Goal: Information Seeking & Learning: Learn about a topic

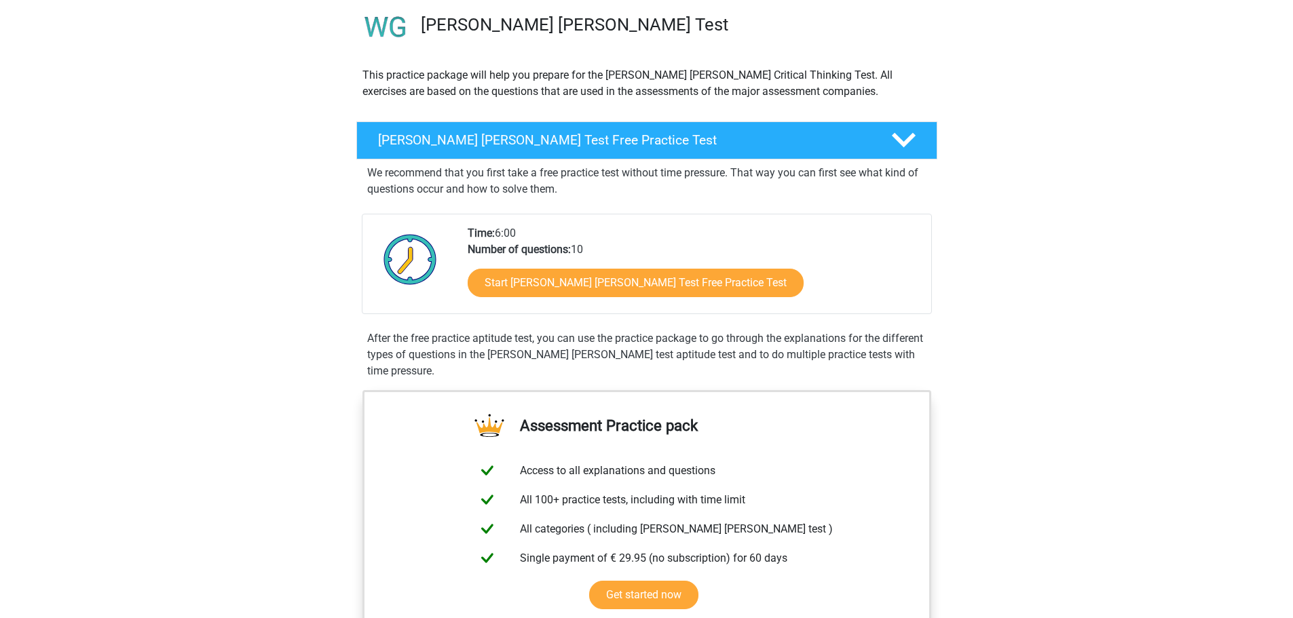
scroll to position [136, 0]
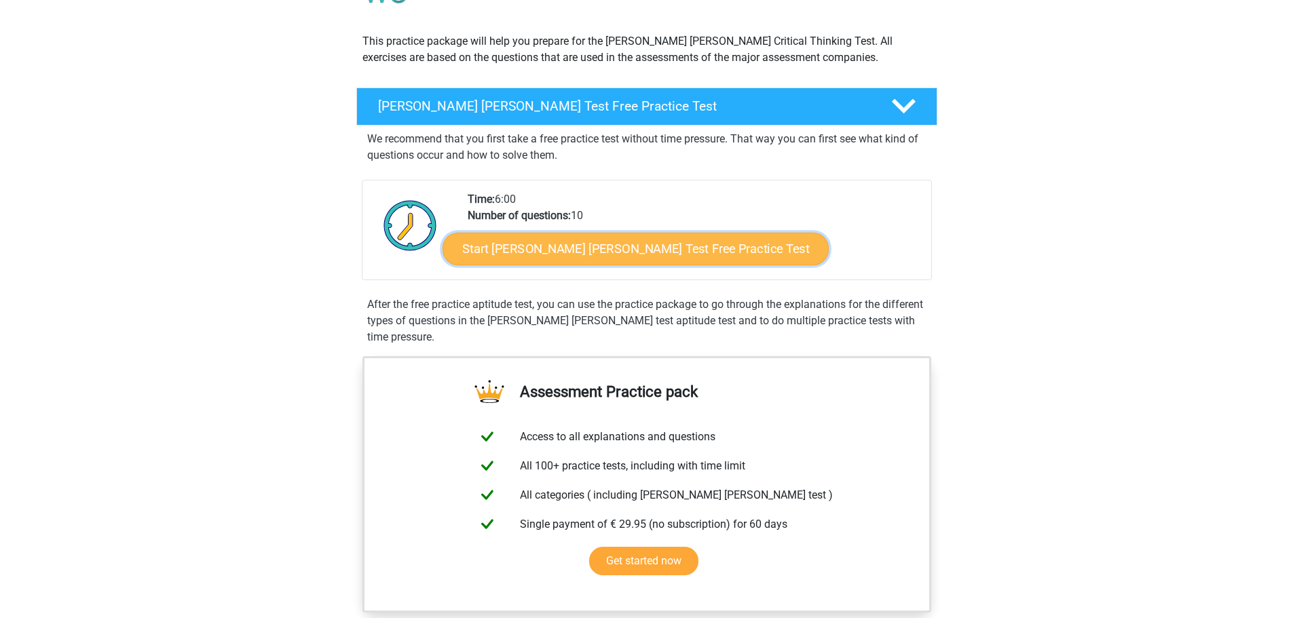
click at [590, 259] on link "Start Watson Glaser Test Free Practice Test" at bounding box center [636, 249] width 386 height 33
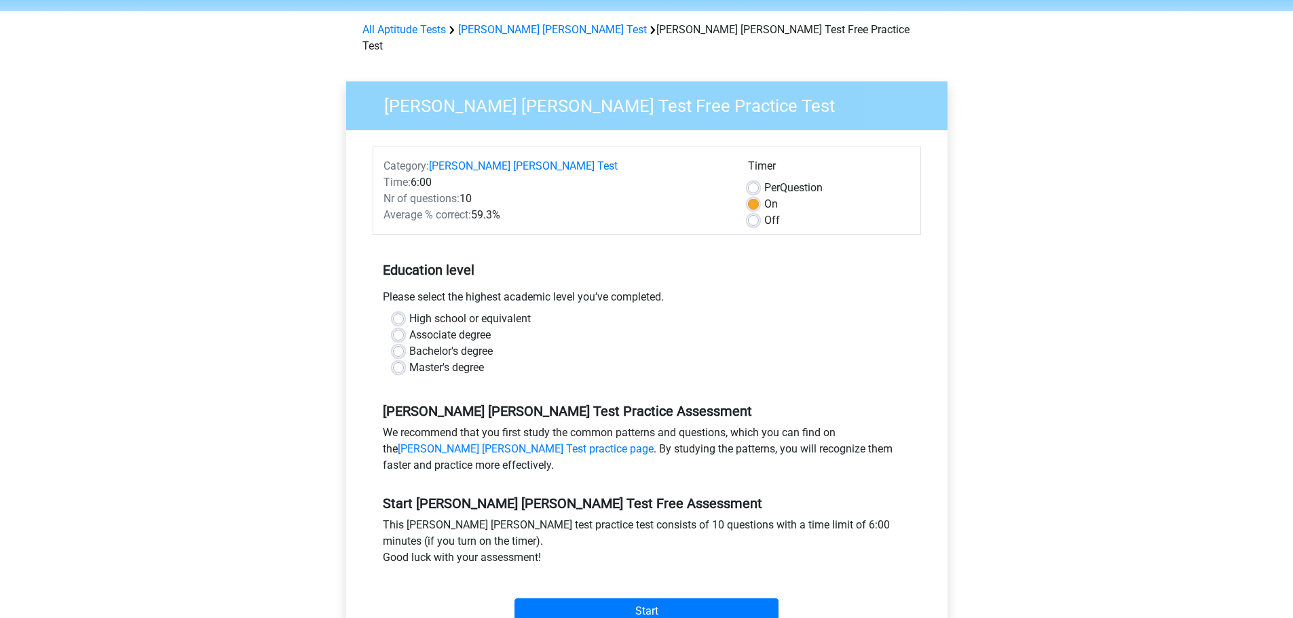
scroll to position [68, 0]
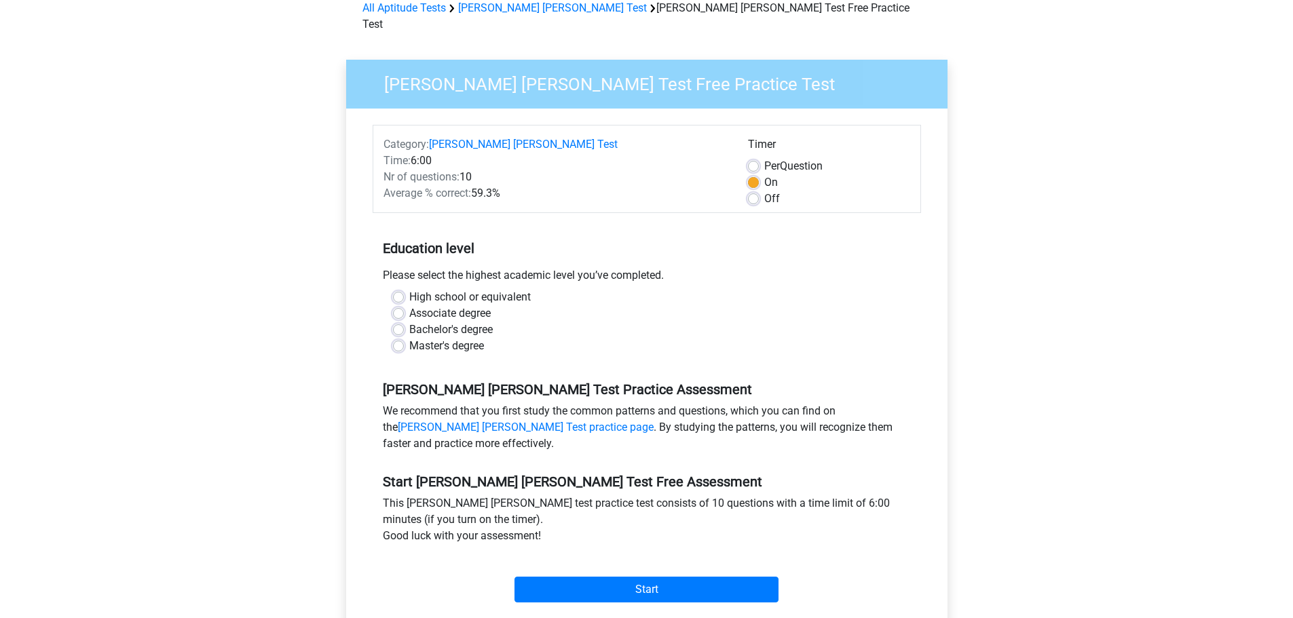
click at [409, 322] on label "Bachelor's degree" at bounding box center [450, 330] width 83 height 16
click at [398, 322] on input "Bachelor's degree" at bounding box center [398, 329] width 11 height 14
radio input "true"
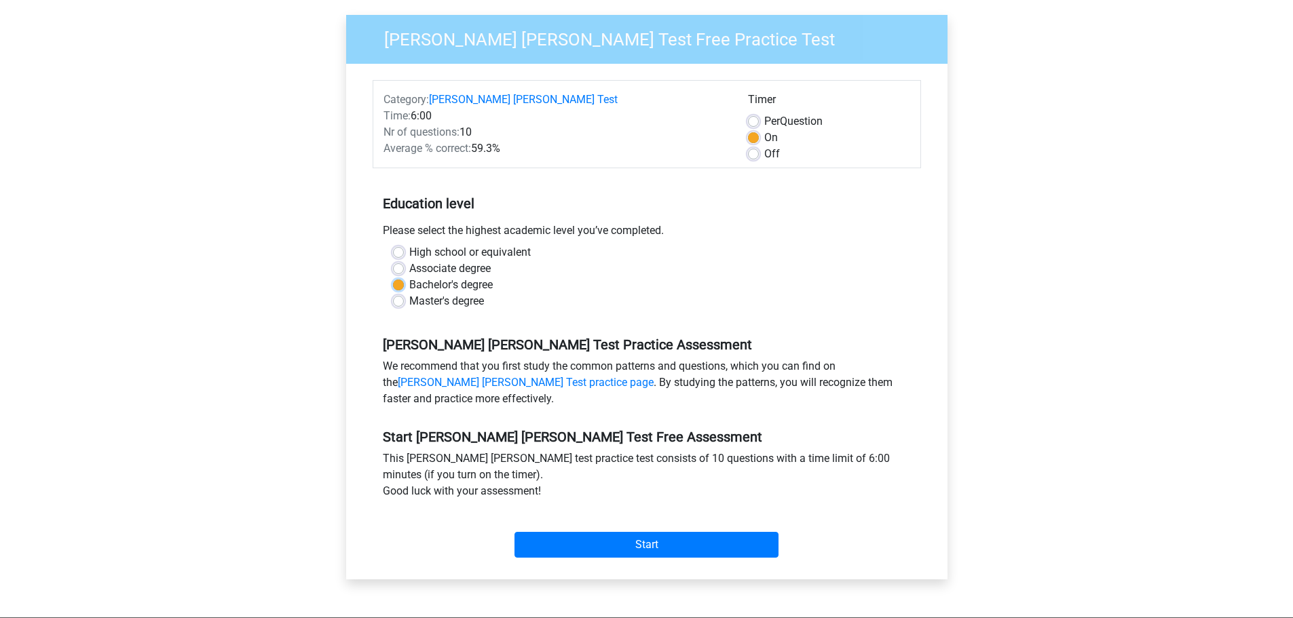
scroll to position [271, 0]
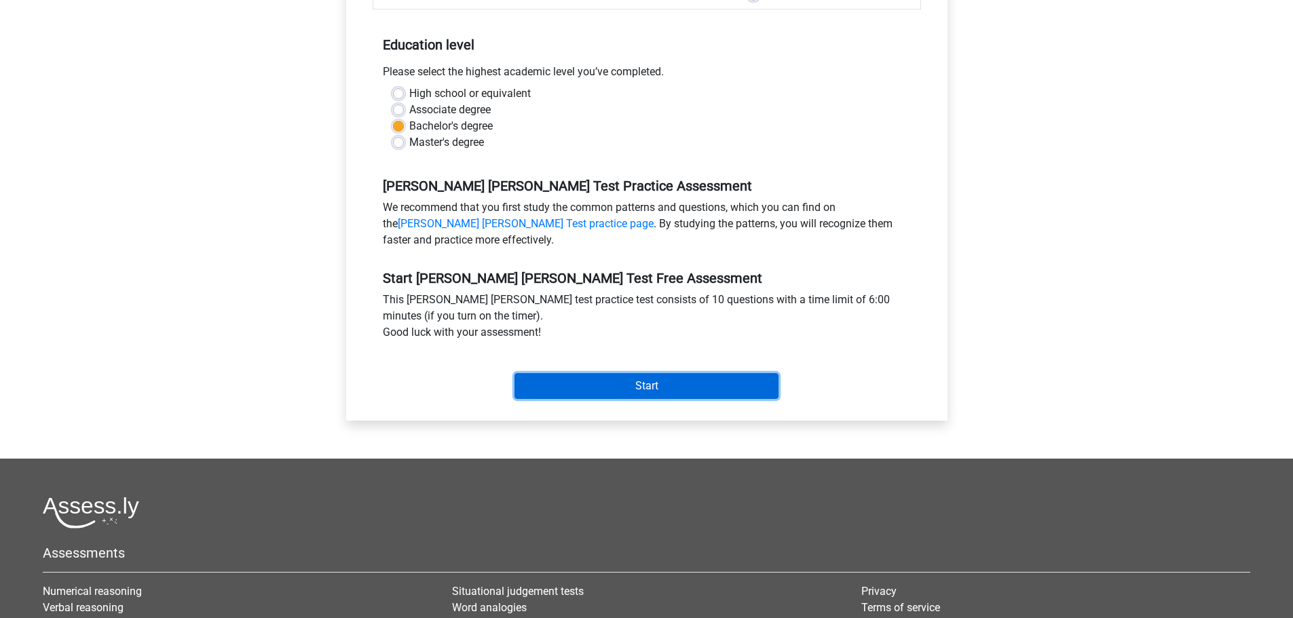
click at [655, 373] on input "Start" at bounding box center [646, 386] width 264 height 26
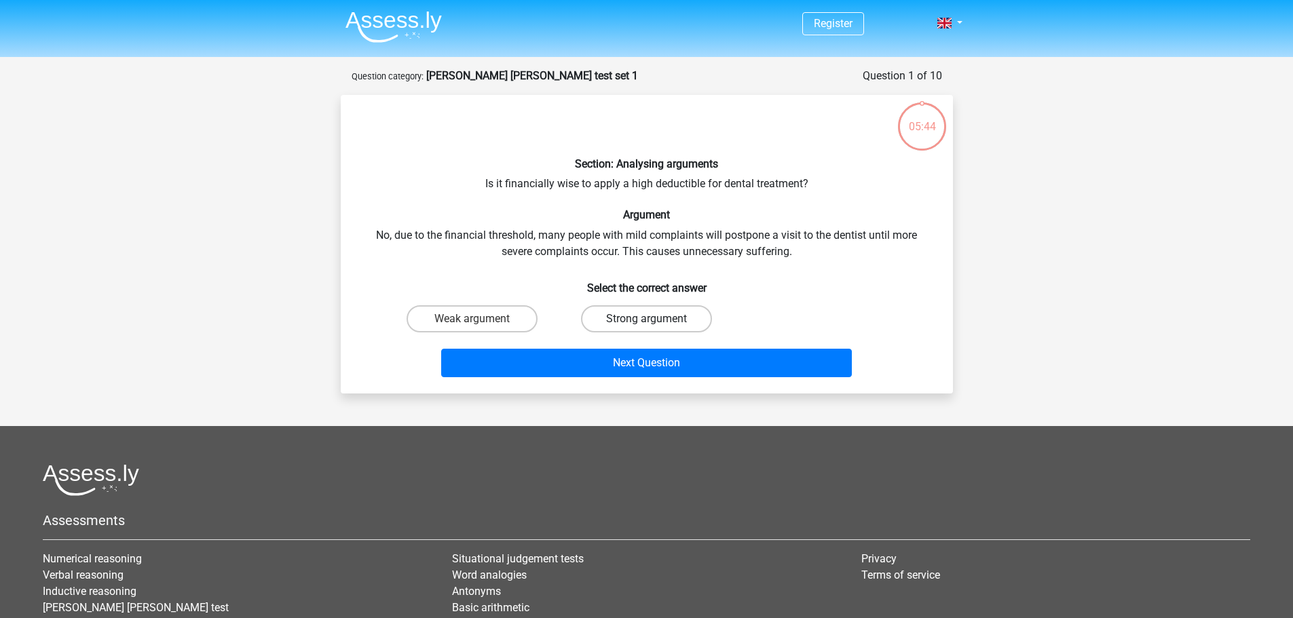
click at [624, 312] on label "Strong argument" at bounding box center [646, 318] width 131 height 27
click at [646, 319] on input "Strong argument" at bounding box center [650, 323] width 9 height 9
radio input "true"
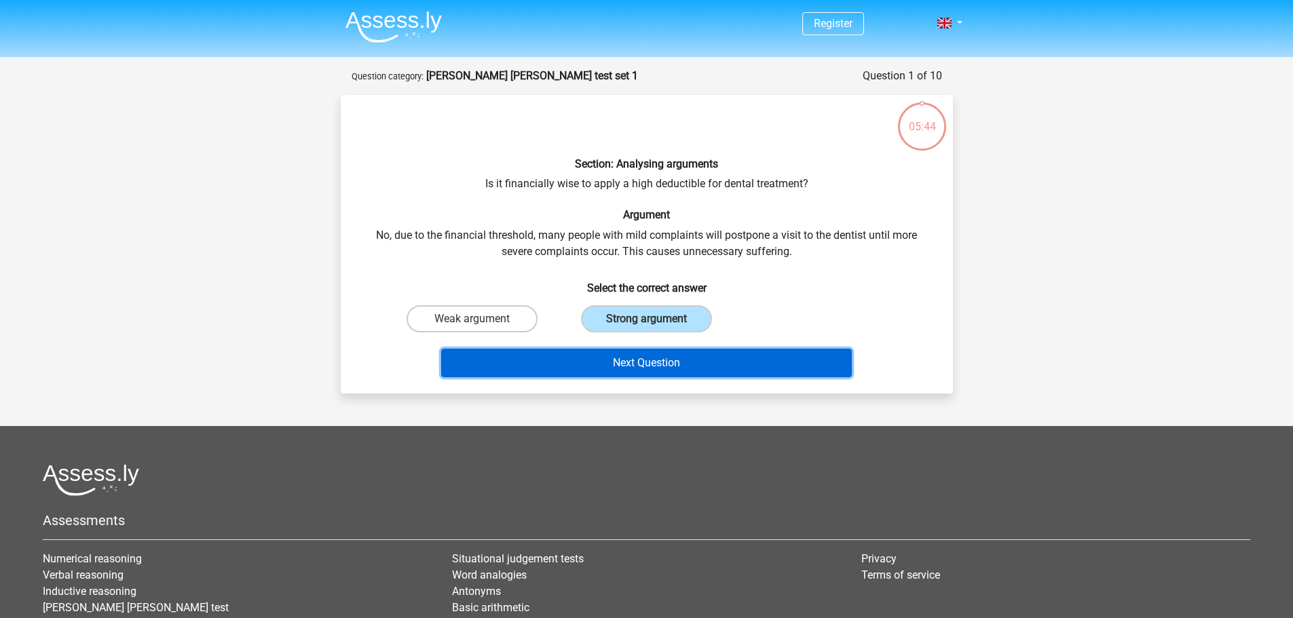
click at [623, 363] on button "Next Question" at bounding box center [646, 363] width 411 height 29
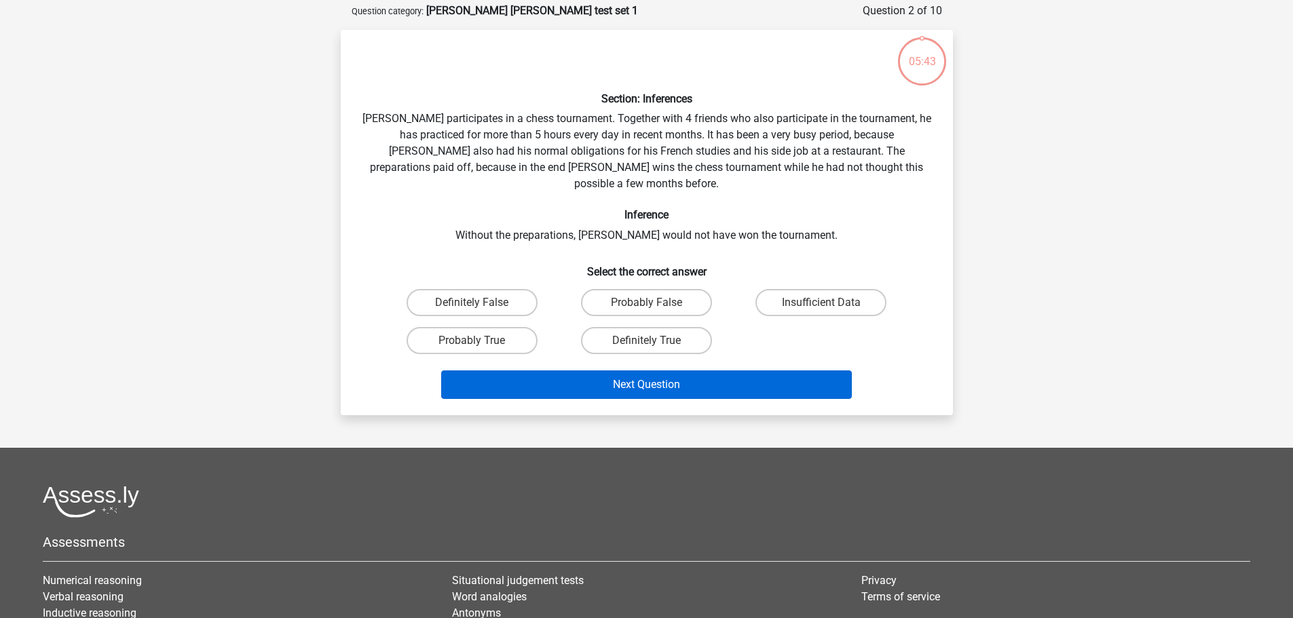
scroll to position [68, 0]
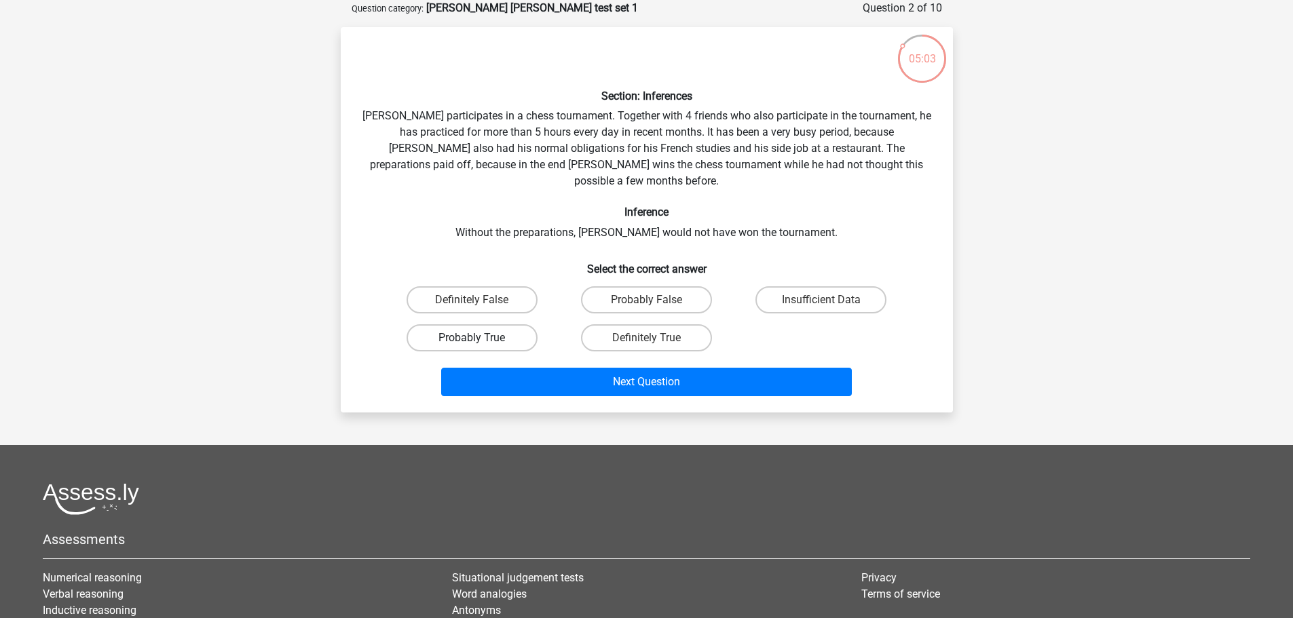
click at [500, 326] on label "Probably True" at bounding box center [472, 337] width 131 height 27
click at [481, 338] on input "Probably True" at bounding box center [476, 342] width 9 height 9
radio input "true"
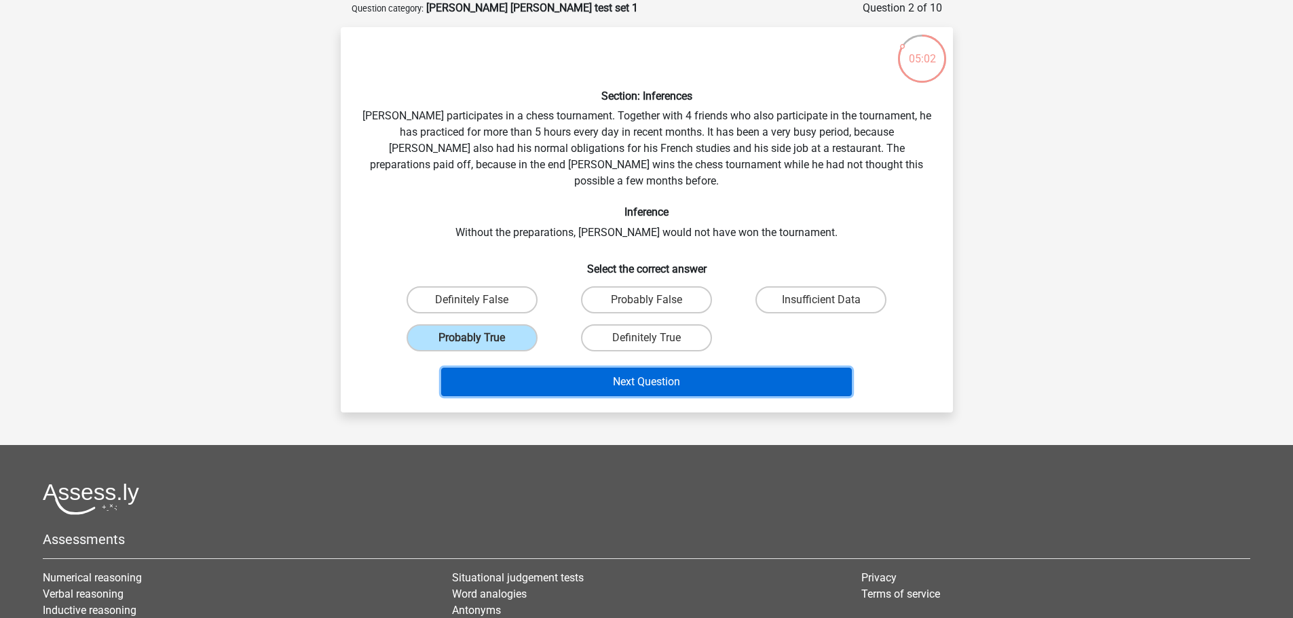
click at [640, 368] on button "Next Question" at bounding box center [646, 382] width 411 height 29
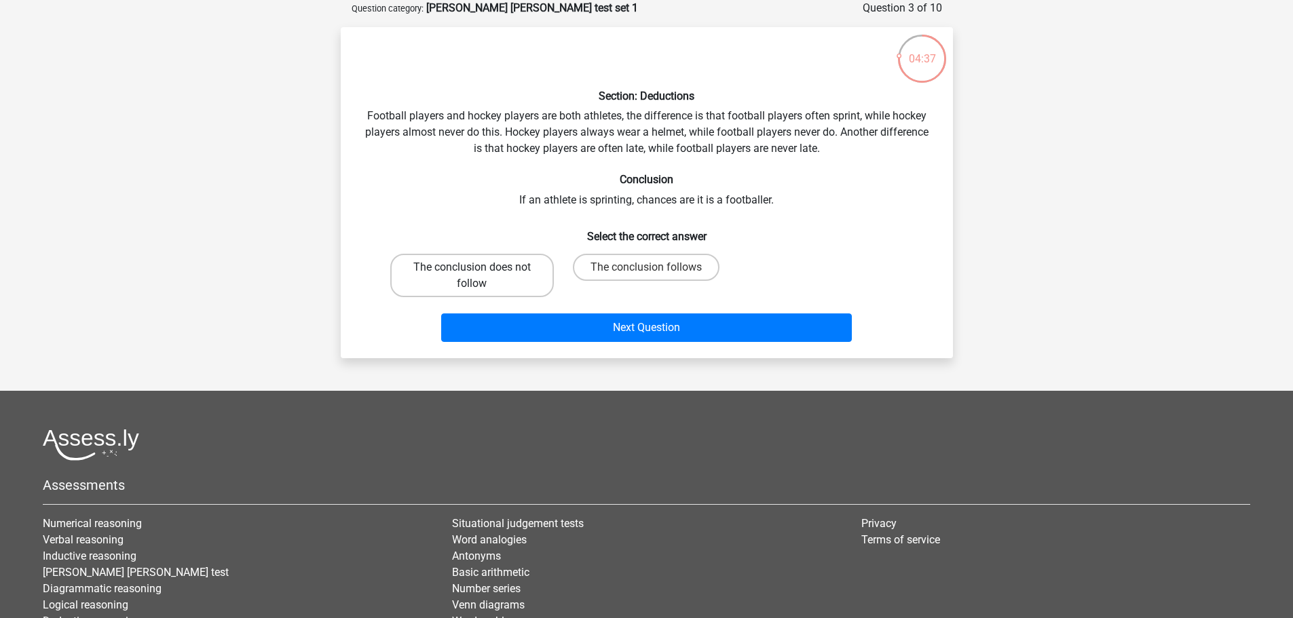
click at [492, 274] on label "The conclusion does not follow" at bounding box center [472, 275] width 164 height 43
click at [481, 274] on input "The conclusion does not follow" at bounding box center [476, 271] width 9 height 9
radio input "true"
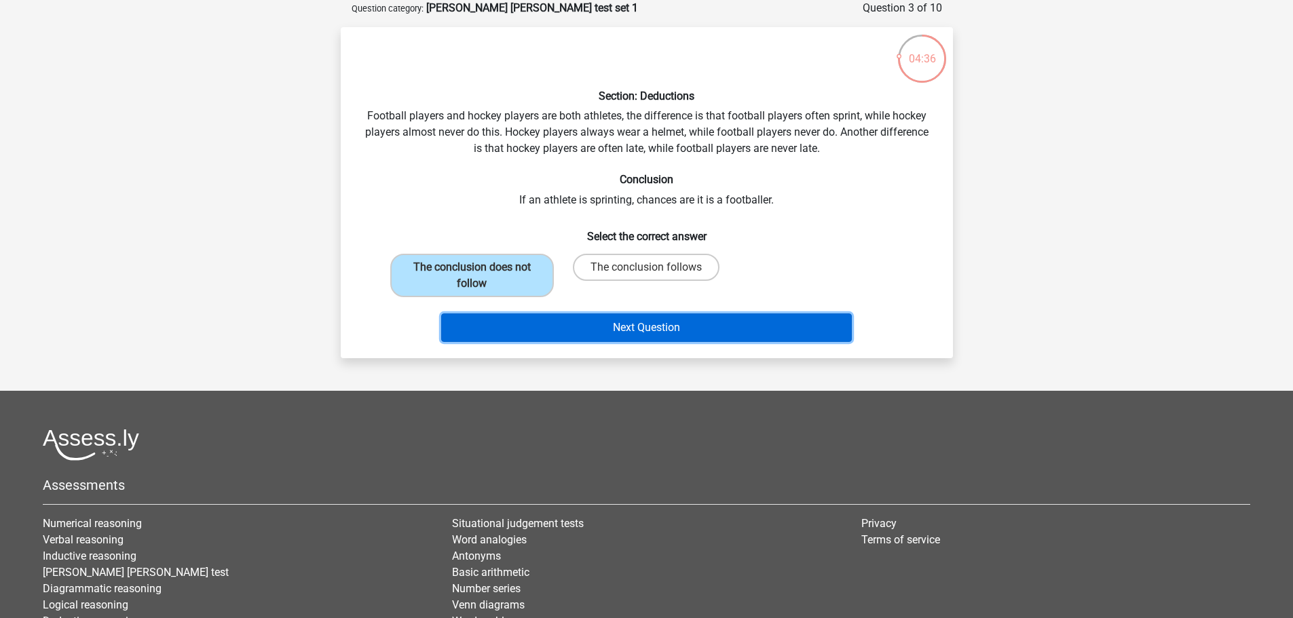
click at [687, 320] on button "Next Question" at bounding box center [646, 328] width 411 height 29
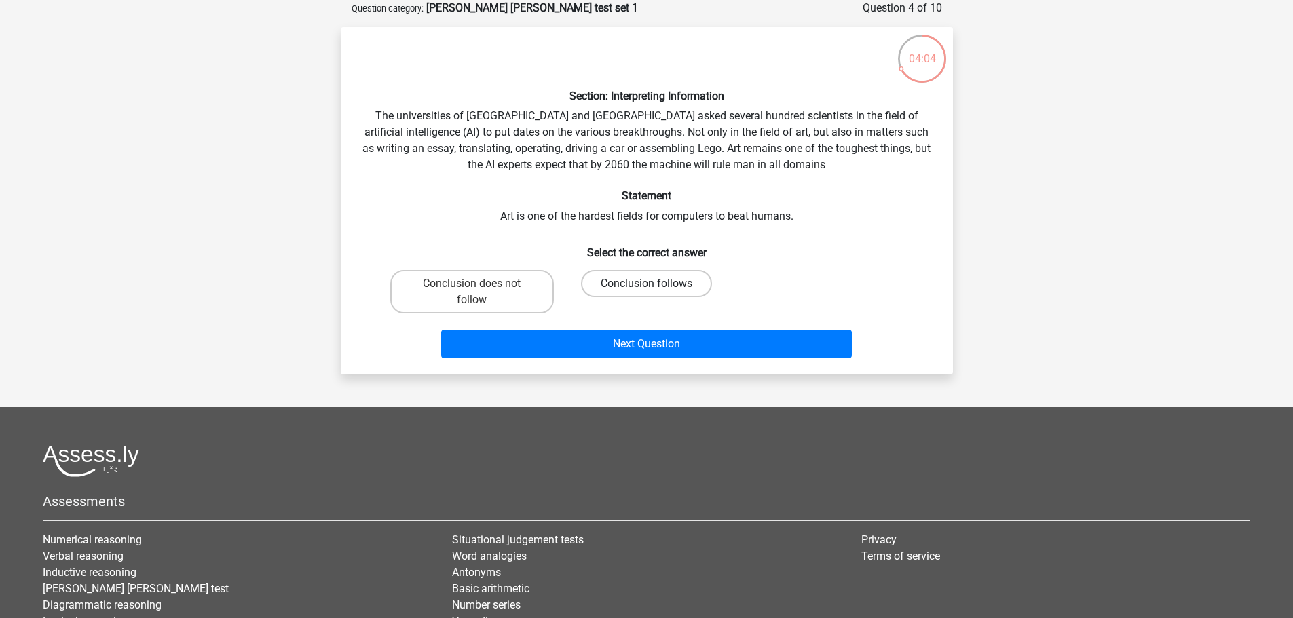
click at [666, 284] on label "Conclusion follows" at bounding box center [646, 283] width 131 height 27
click at [655, 284] on input "Conclusion follows" at bounding box center [650, 288] width 9 height 9
radio input "true"
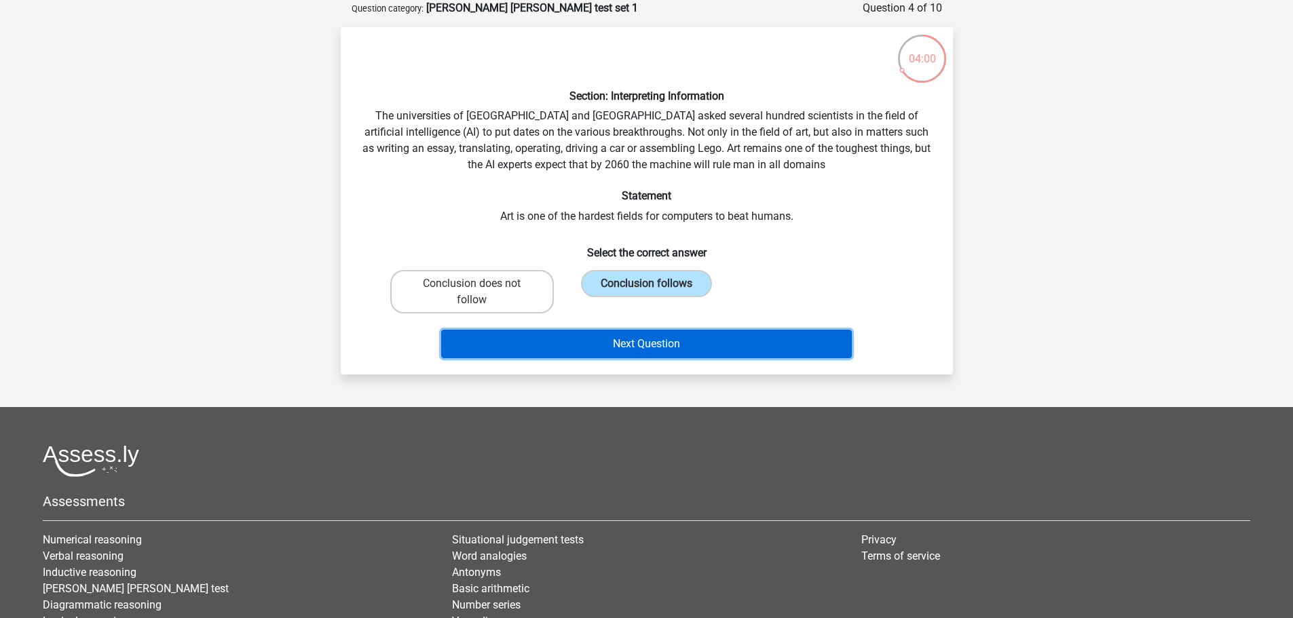
click at [667, 334] on button "Next Question" at bounding box center [646, 344] width 411 height 29
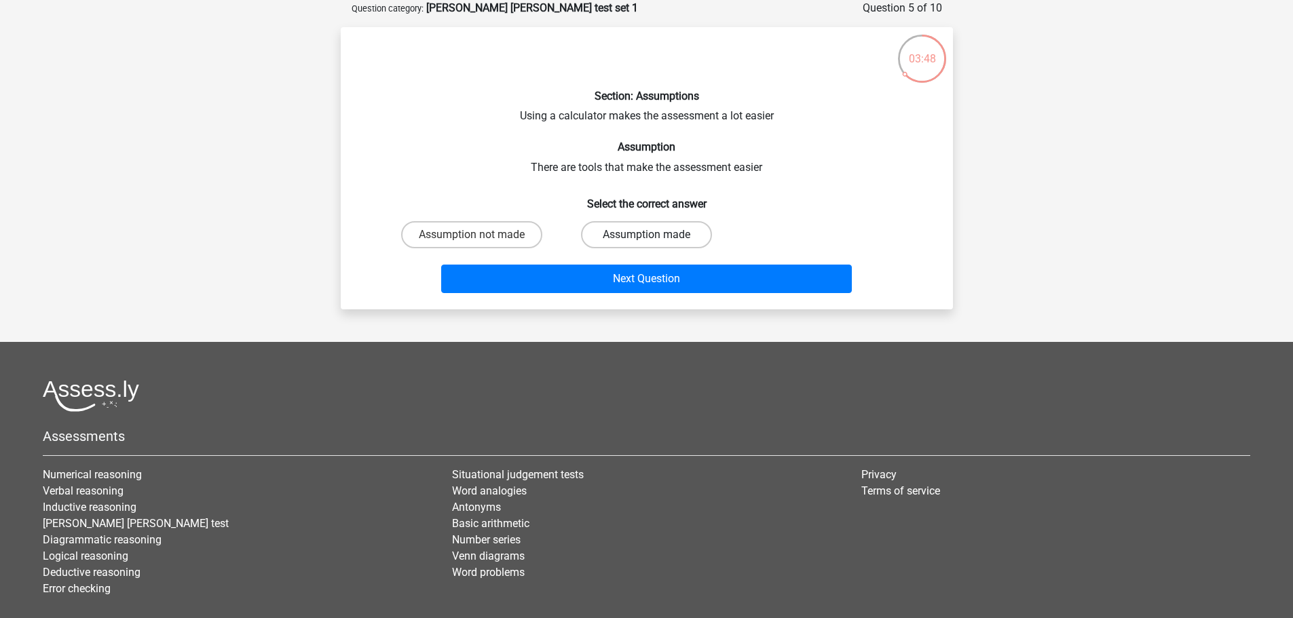
click at [656, 240] on label "Assumption made" at bounding box center [646, 234] width 131 height 27
click at [655, 240] on input "Assumption made" at bounding box center [650, 239] width 9 height 9
radio input "true"
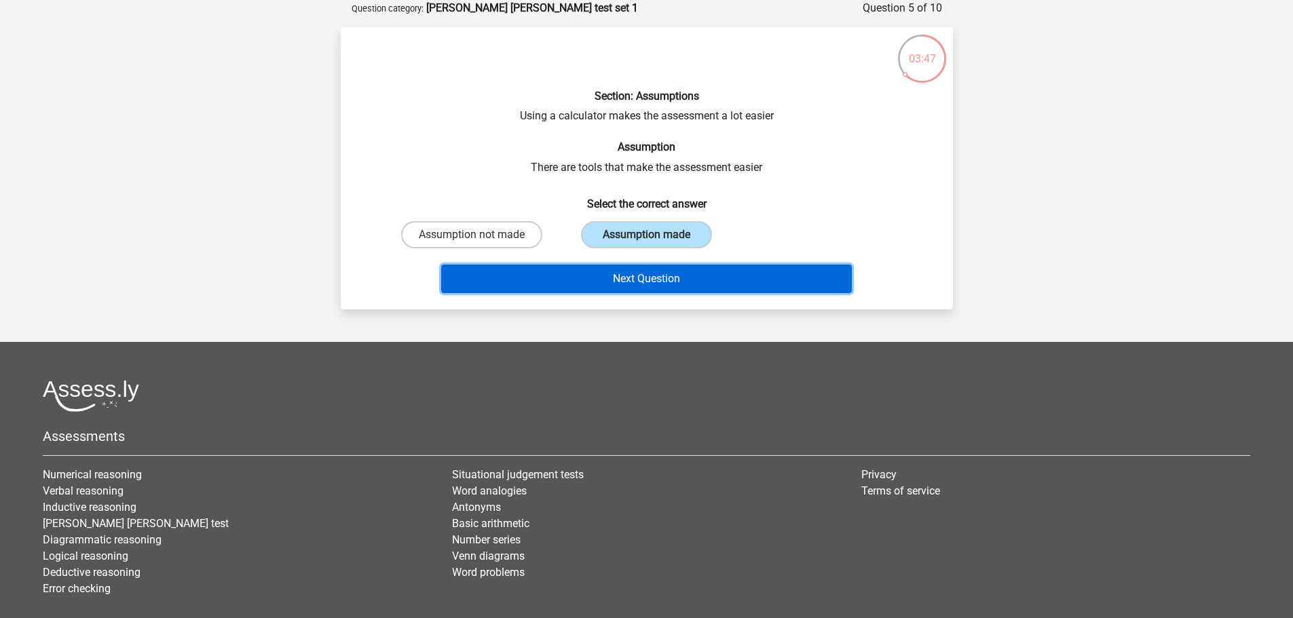
click at [650, 283] on button "Next Question" at bounding box center [646, 279] width 411 height 29
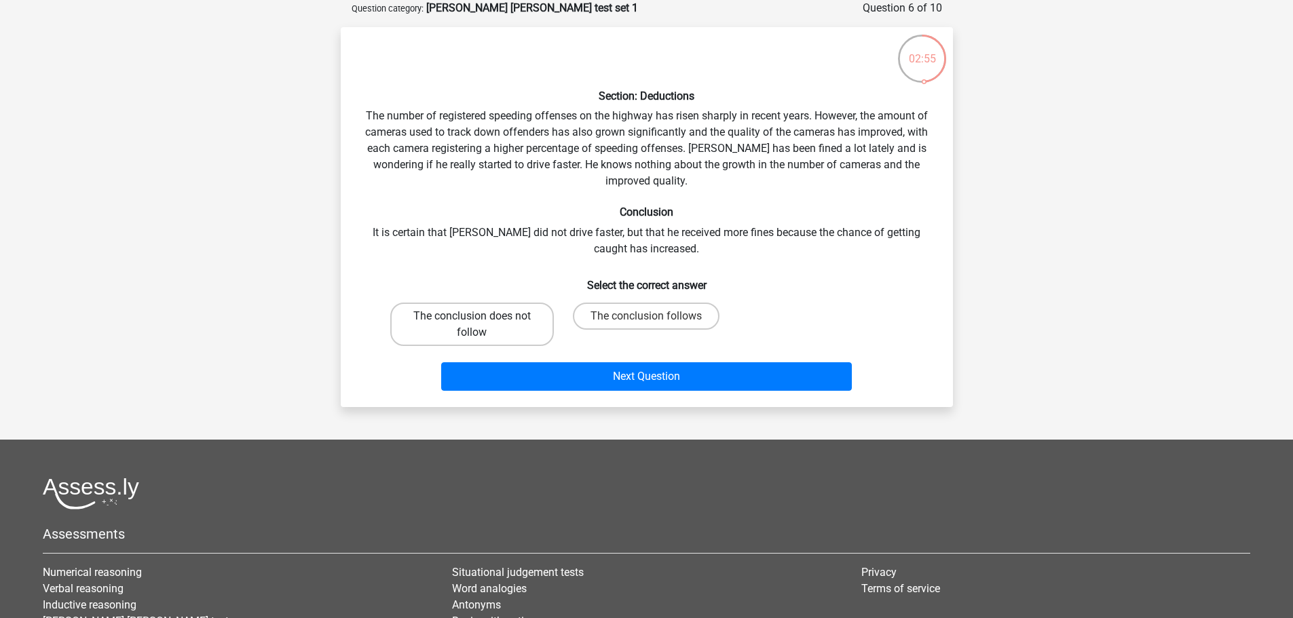
click at [470, 316] on label "The conclusion does not follow" at bounding box center [472, 324] width 164 height 43
click at [472, 316] on input "The conclusion does not follow" at bounding box center [476, 320] width 9 height 9
radio input "true"
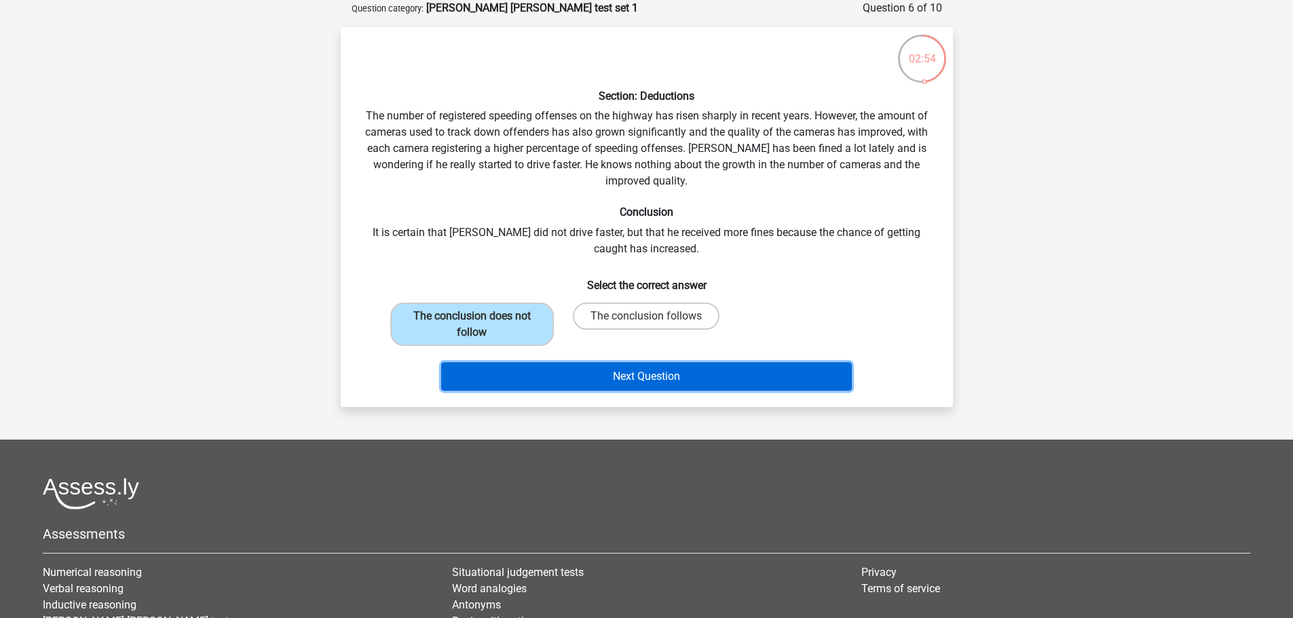
click at [623, 384] on button "Next Question" at bounding box center [646, 376] width 411 height 29
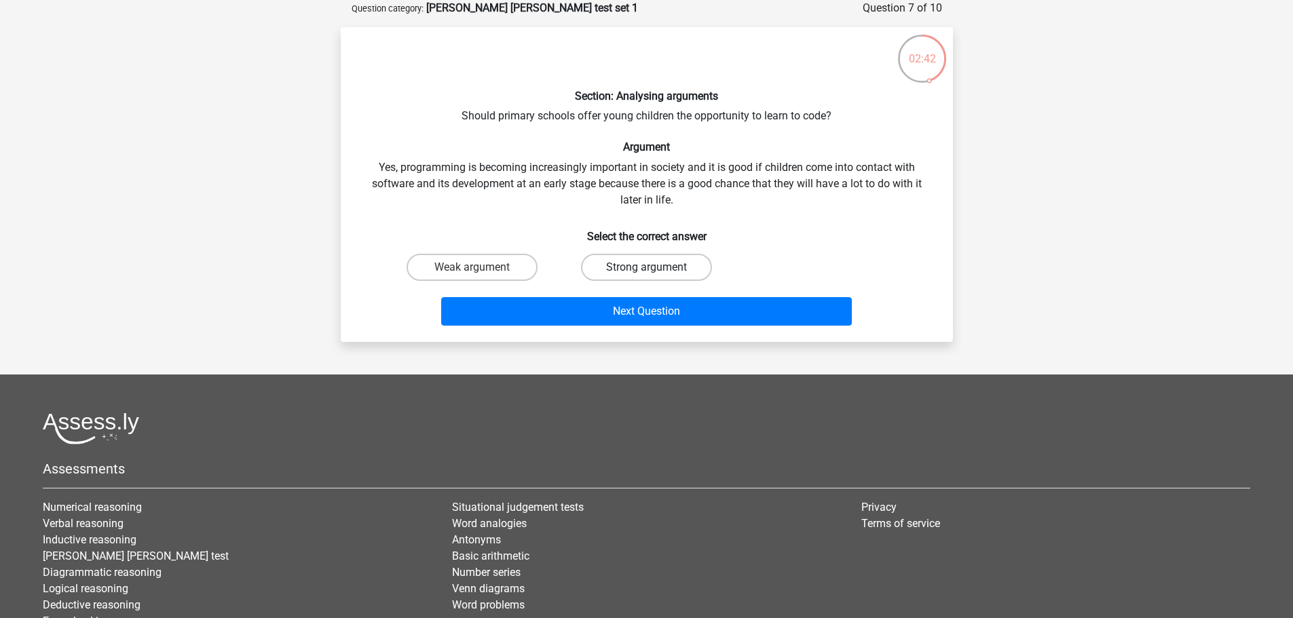
click at [620, 263] on label "Strong argument" at bounding box center [646, 267] width 131 height 27
click at [646, 267] on input "Strong argument" at bounding box center [650, 271] width 9 height 9
radio input "true"
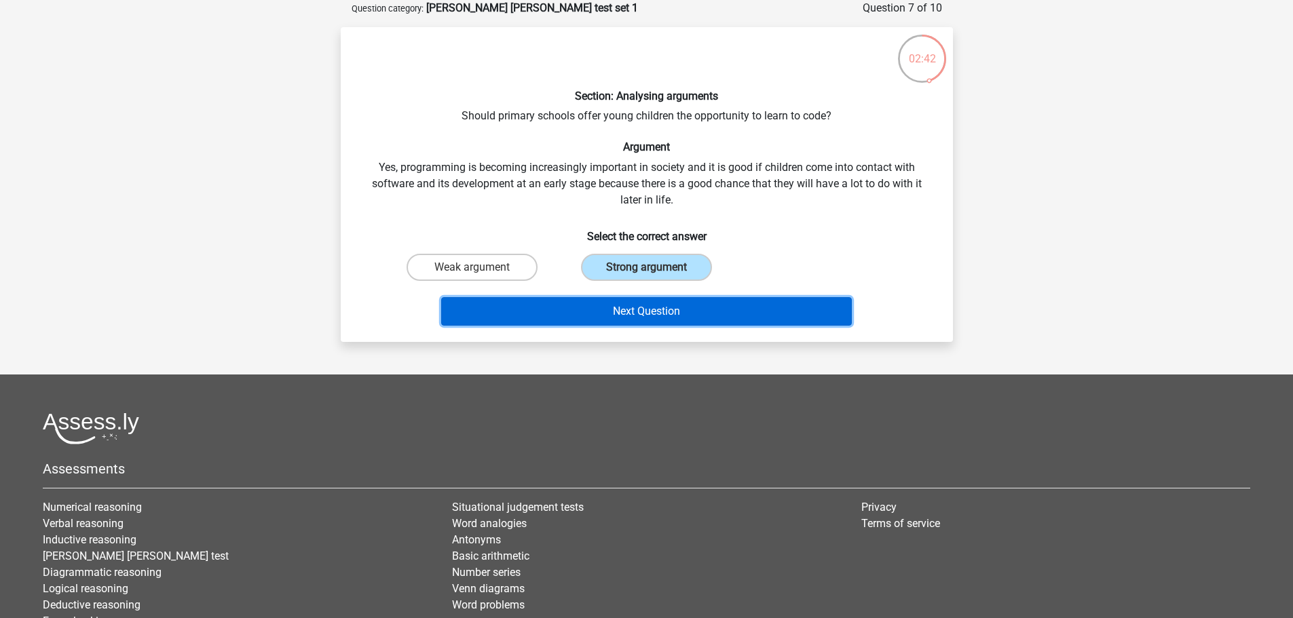
click at [636, 309] on button "Next Question" at bounding box center [646, 311] width 411 height 29
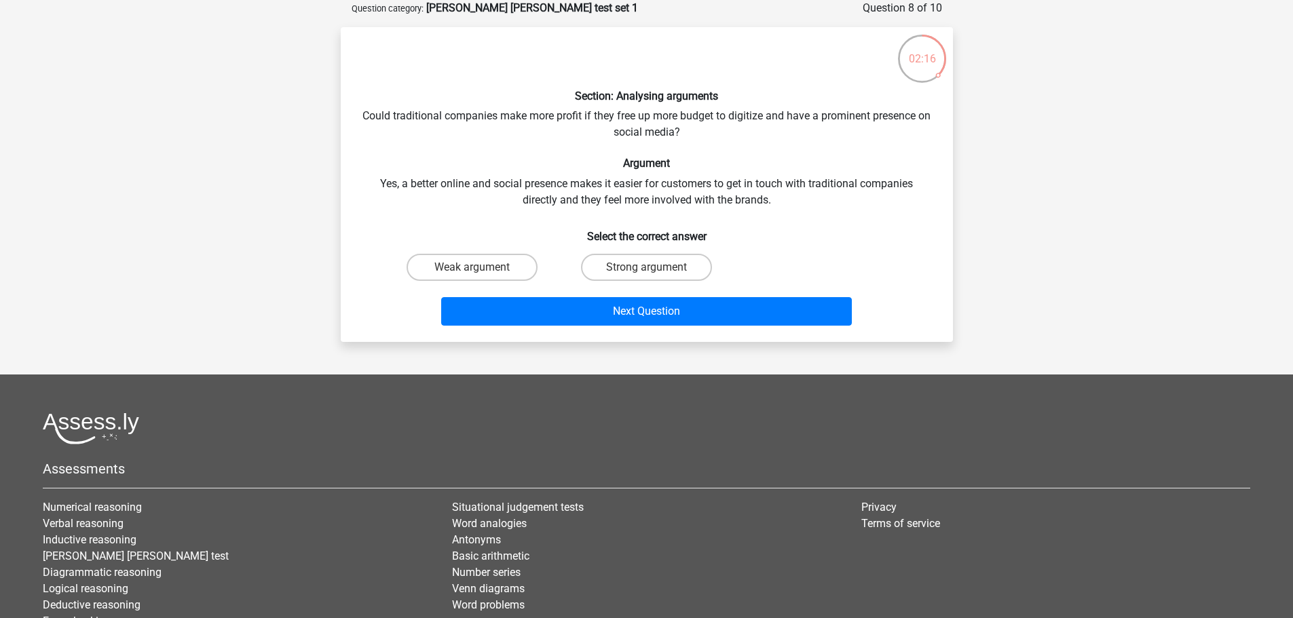
click at [649, 267] on input "Strong argument" at bounding box center [650, 271] width 9 height 9
radio input "true"
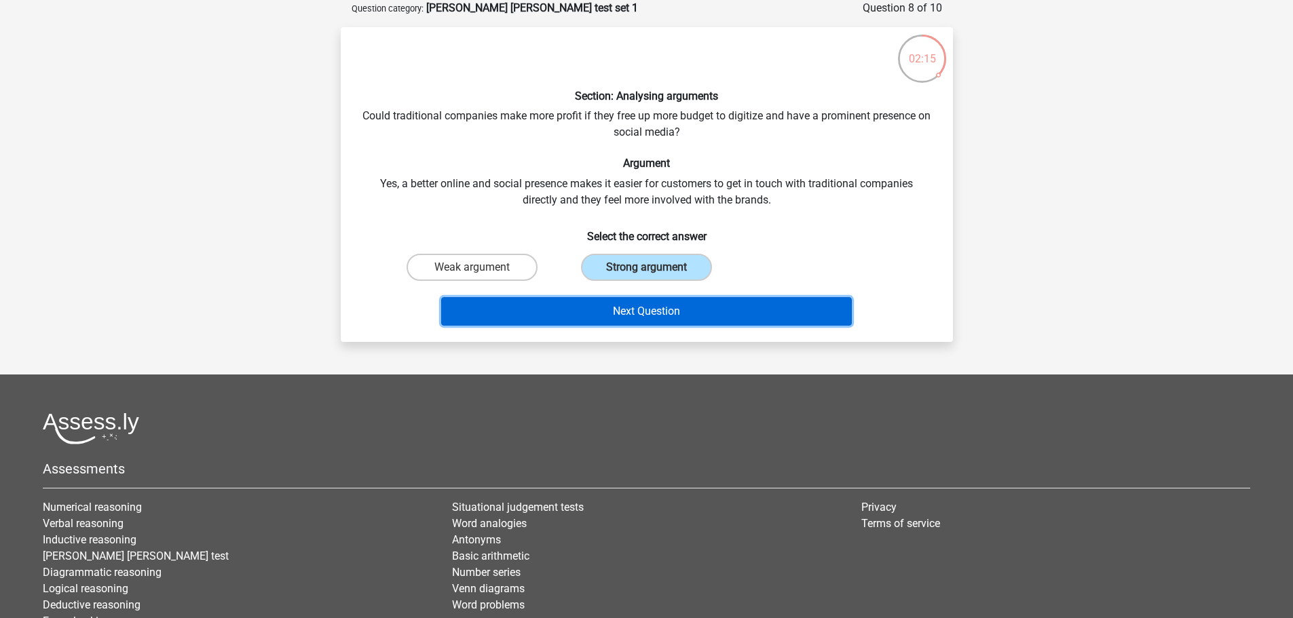
click at [635, 309] on button "Next Question" at bounding box center [646, 311] width 411 height 29
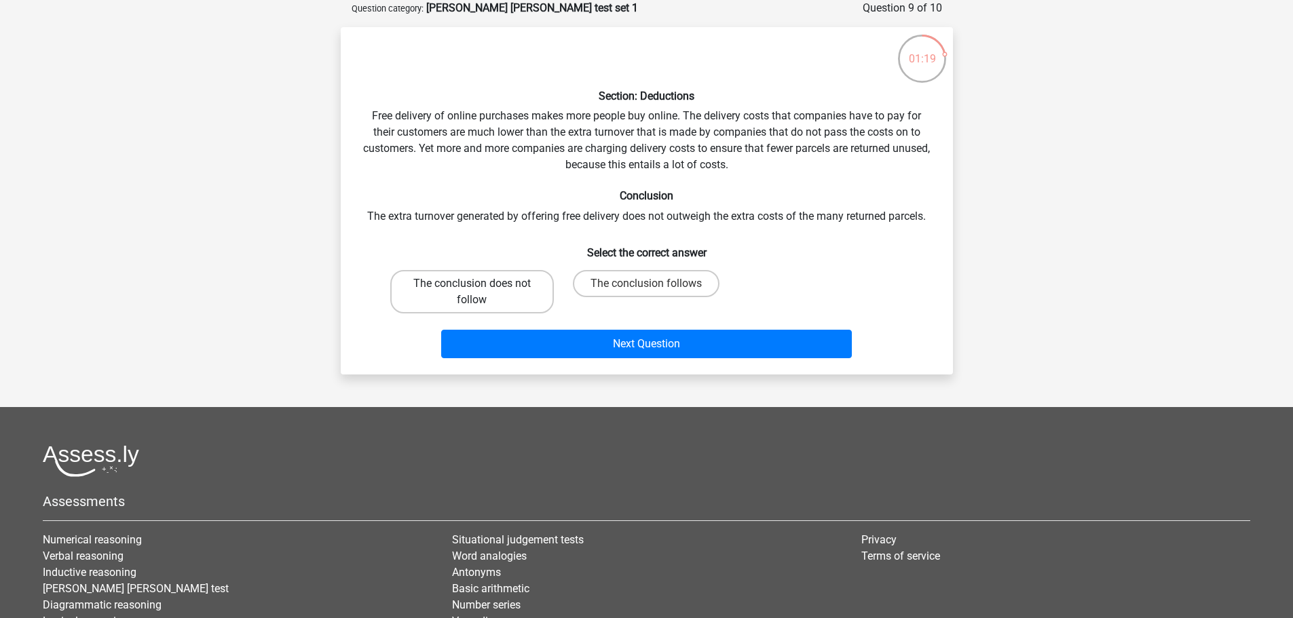
click at [489, 301] on label "The conclusion does not follow" at bounding box center [472, 291] width 164 height 43
click at [481, 293] on input "The conclusion does not follow" at bounding box center [476, 288] width 9 height 9
radio input "true"
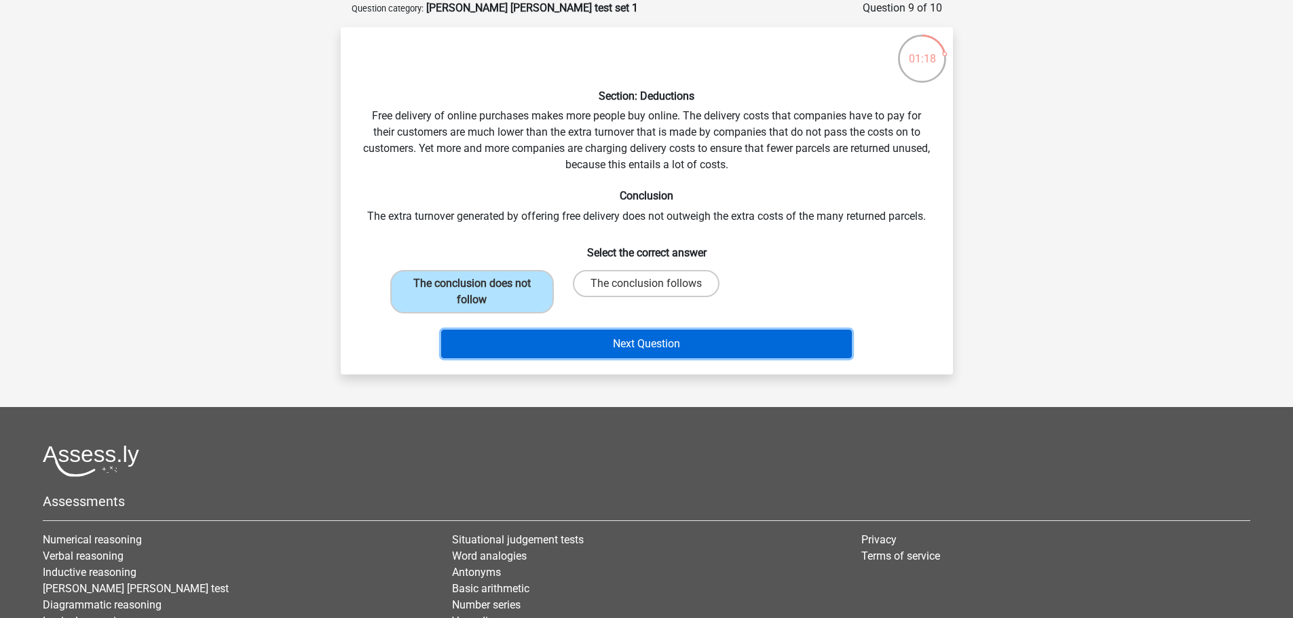
click at [703, 351] on button "Next Question" at bounding box center [646, 344] width 411 height 29
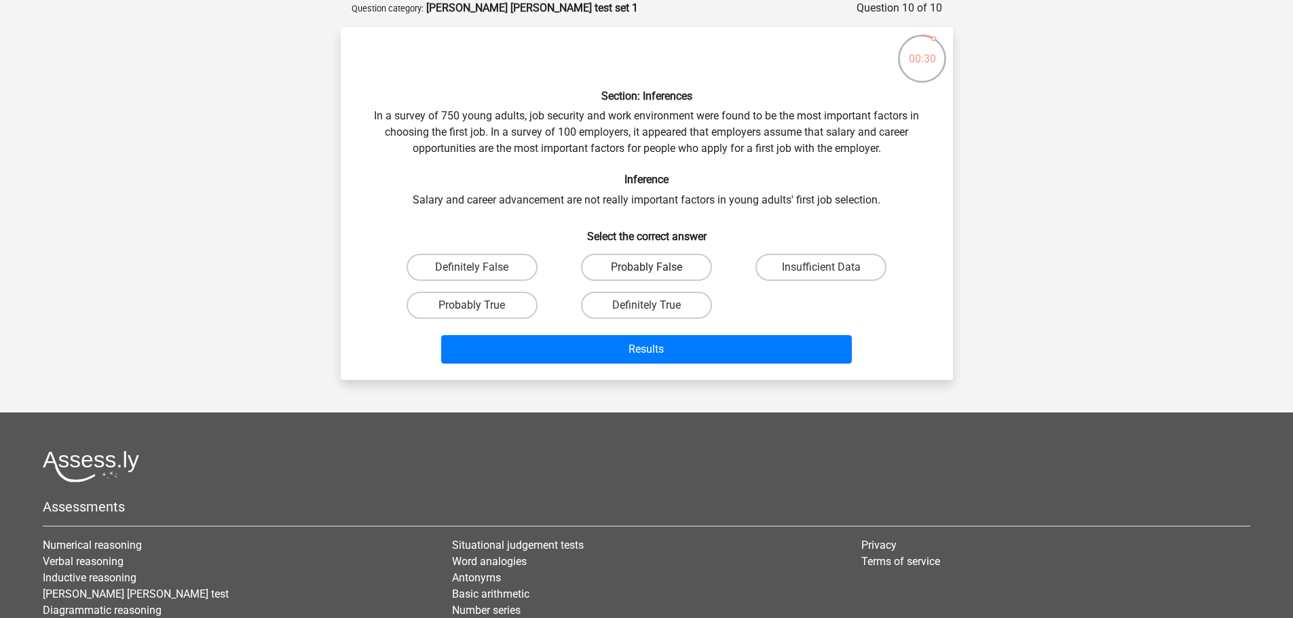
click at [641, 265] on label "Probably False" at bounding box center [646, 267] width 131 height 27
click at [646, 267] on input "Probably False" at bounding box center [650, 271] width 9 height 9
radio input "true"
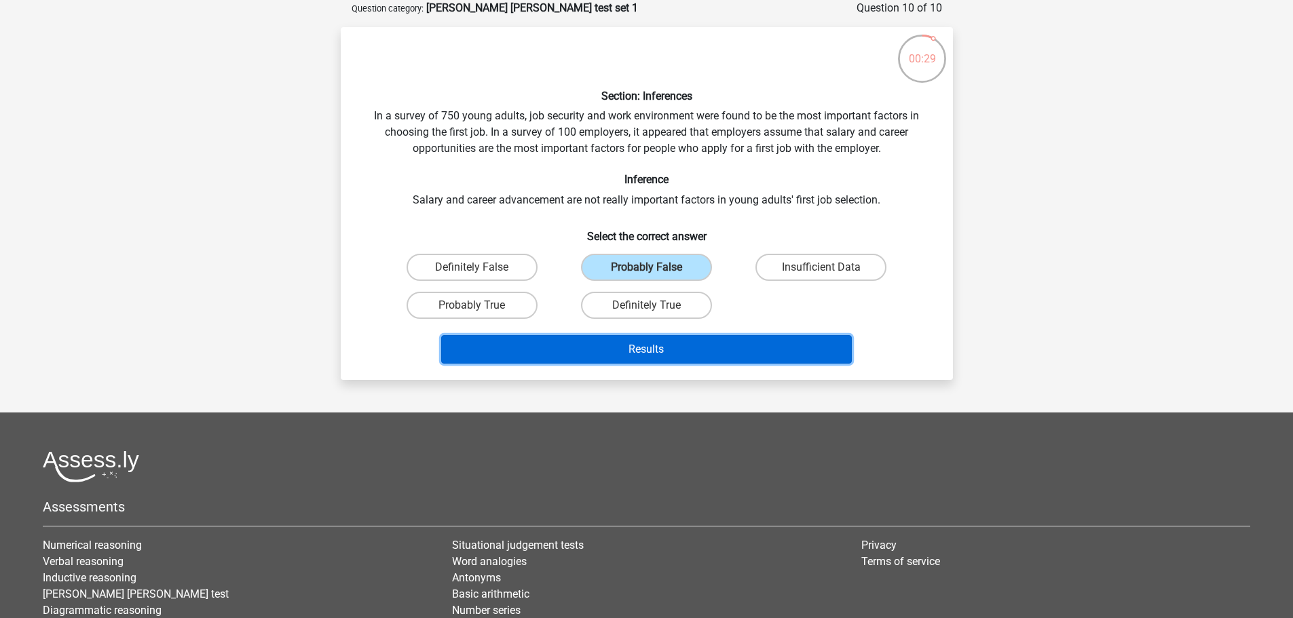
drag, startPoint x: 635, startPoint y: 352, endPoint x: 624, endPoint y: 345, distance: 12.2
click at [634, 352] on button "Results" at bounding box center [646, 349] width 411 height 29
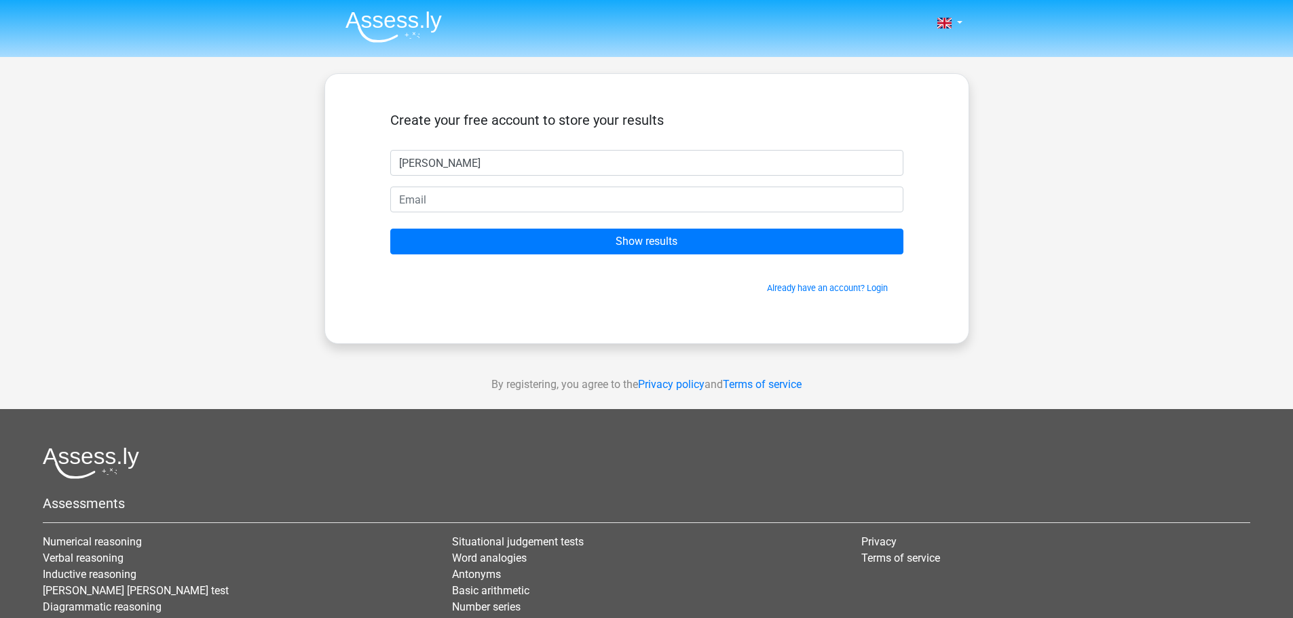
type input "Greg"
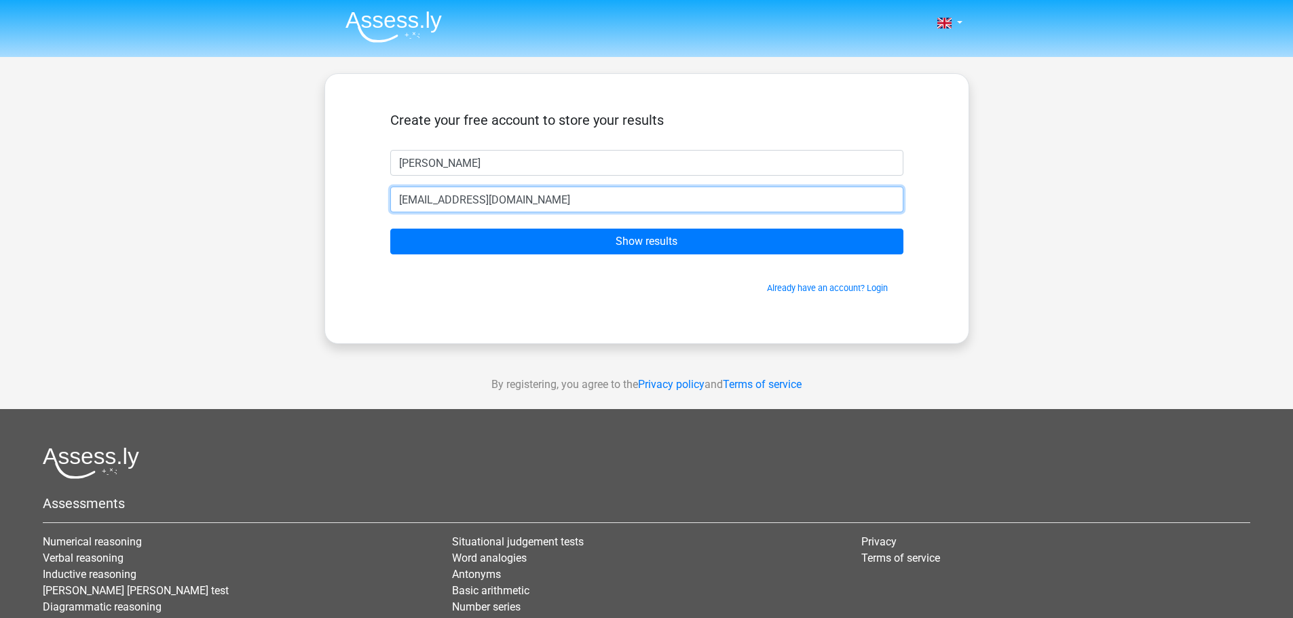
type input "gregwappett@gmail.com"
click at [390, 229] on input "Show results" at bounding box center [646, 242] width 513 height 26
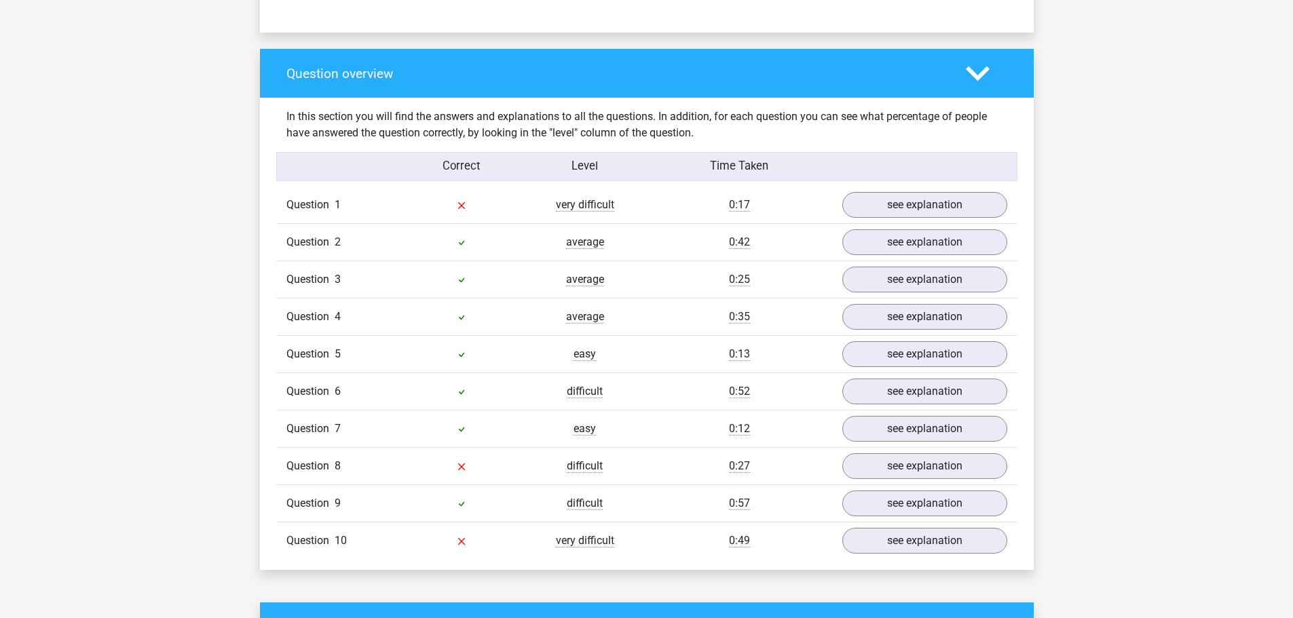
scroll to position [1018, 0]
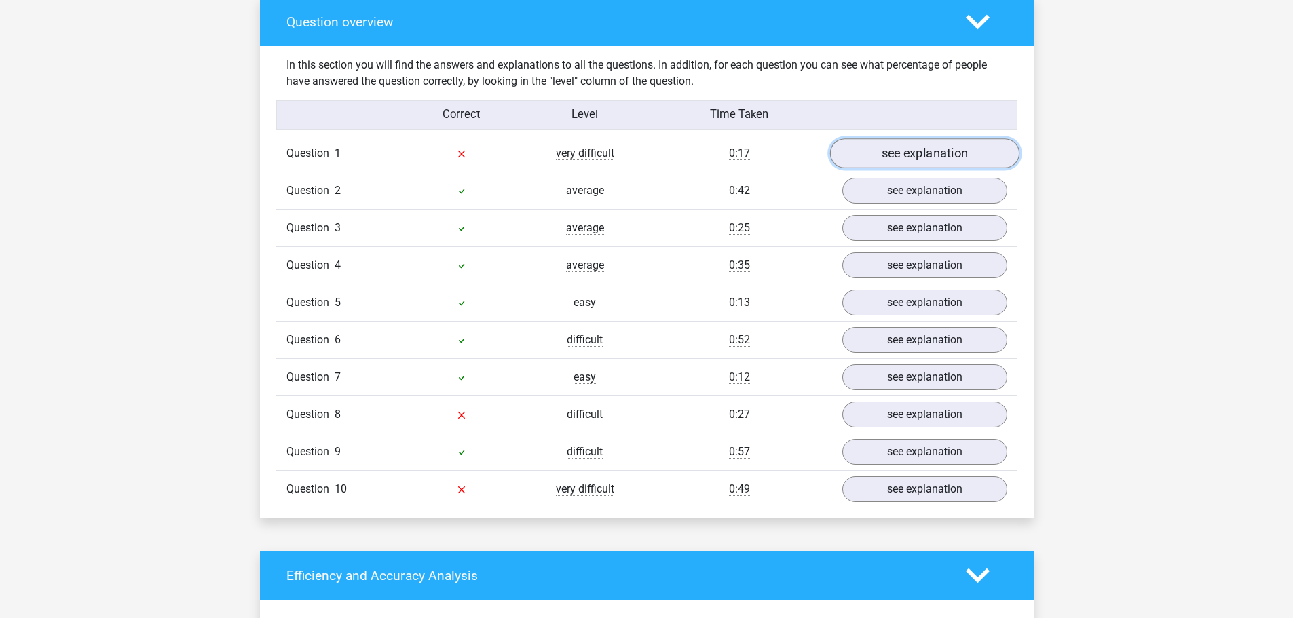
click at [911, 151] on link "see explanation" at bounding box center [923, 154] width 189 height 30
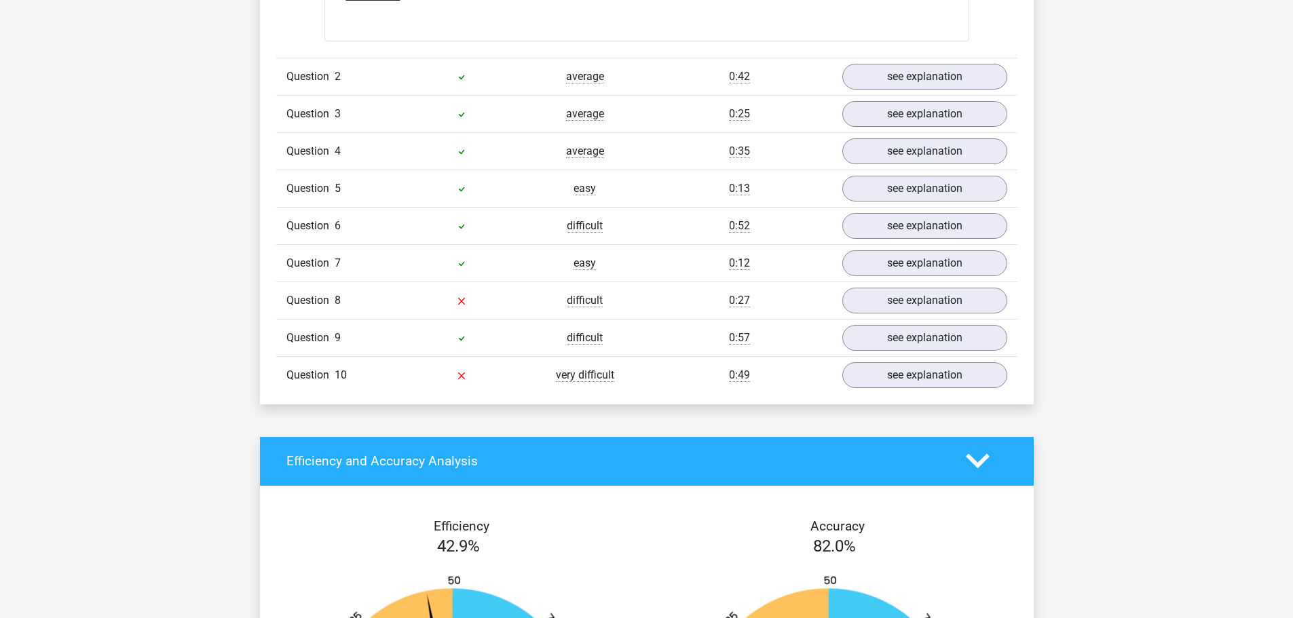
scroll to position [1493, 0]
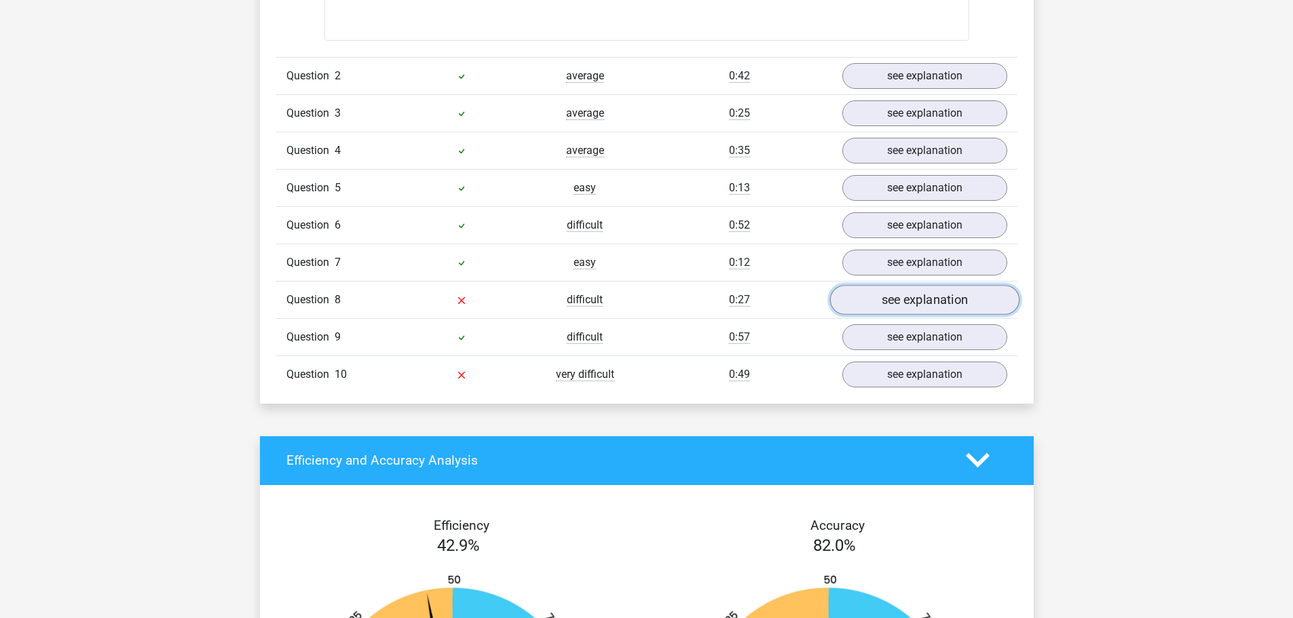
drag, startPoint x: 899, startPoint y: 289, endPoint x: 909, endPoint y: 288, distance: 10.2
click at [899, 289] on link "see explanation" at bounding box center [923, 300] width 189 height 30
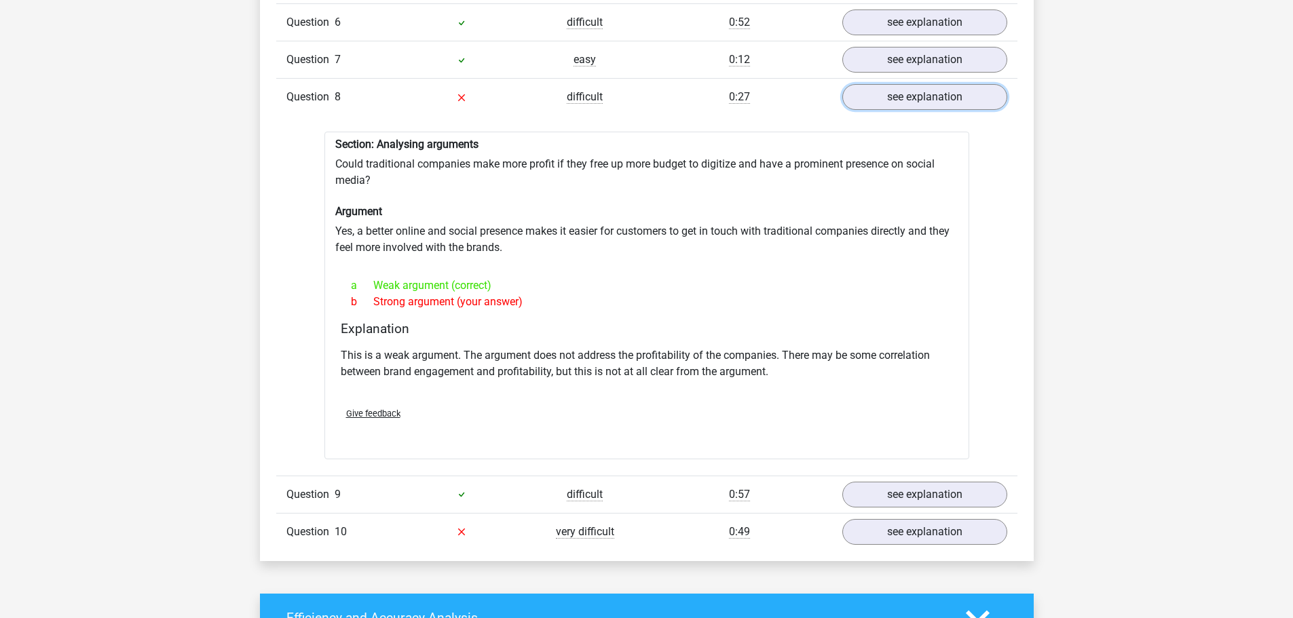
scroll to position [1697, 0]
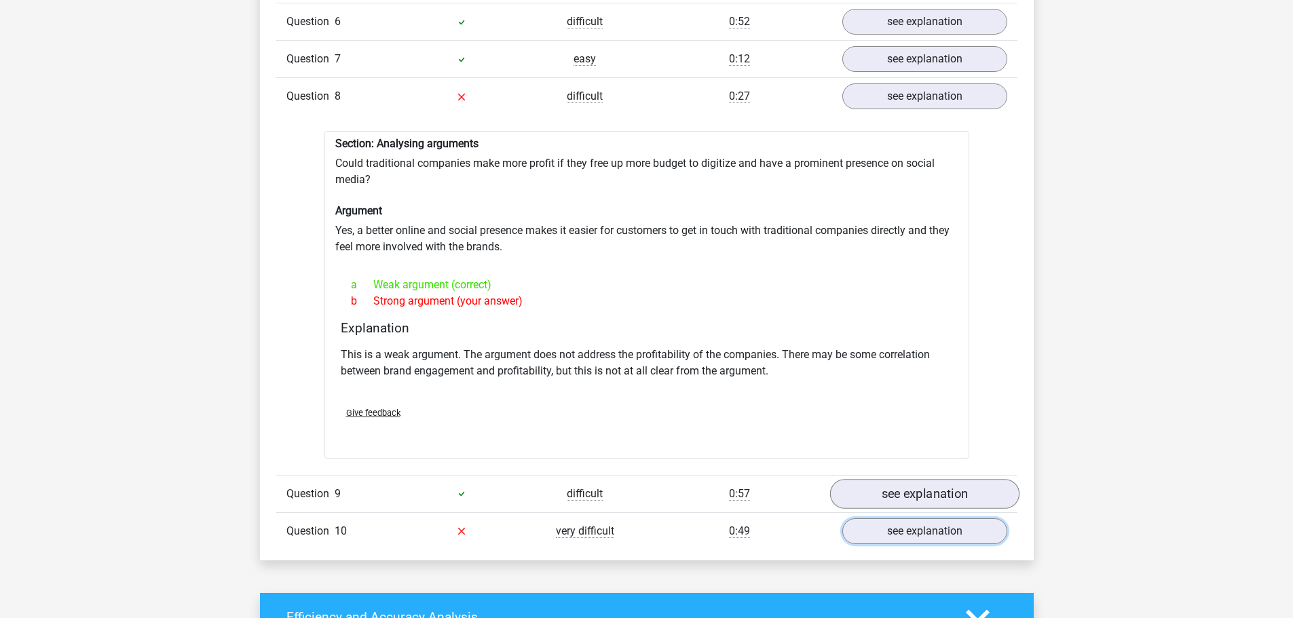
drag, startPoint x: 852, startPoint y: 522, endPoint x: 892, endPoint y: 491, distance: 50.4
click at [852, 522] on link "see explanation" at bounding box center [924, 532] width 165 height 26
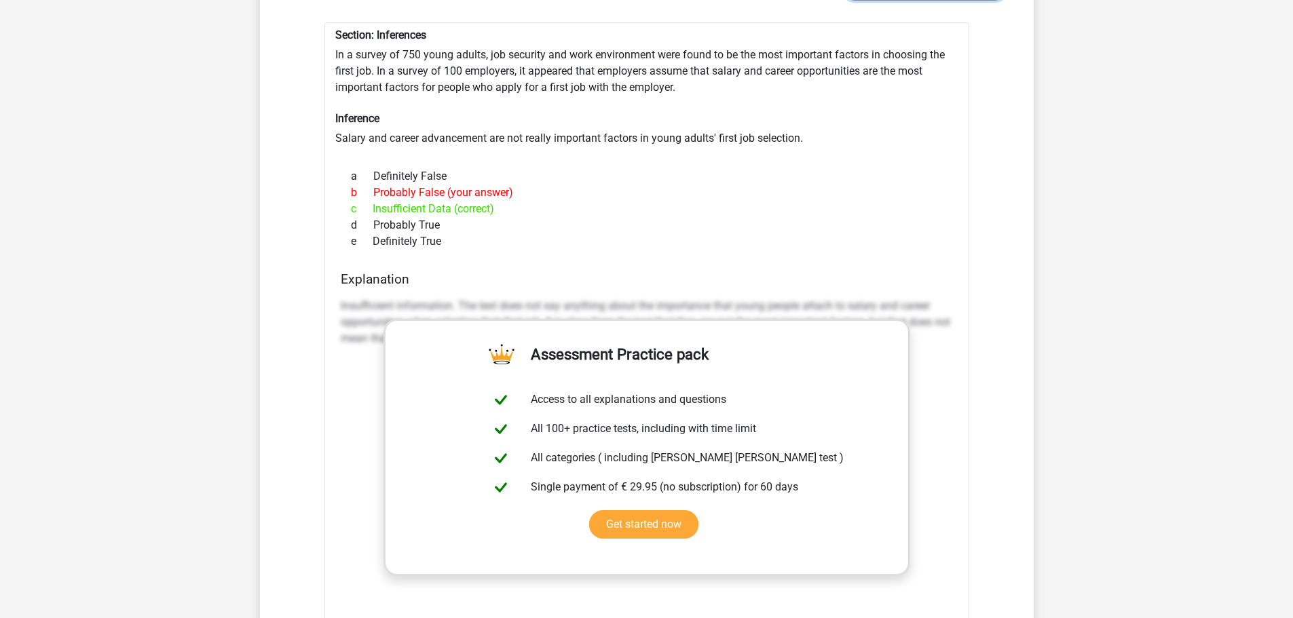
scroll to position [2240, 0]
